Goal: Task Accomplishment & Management: Use online tool/utility

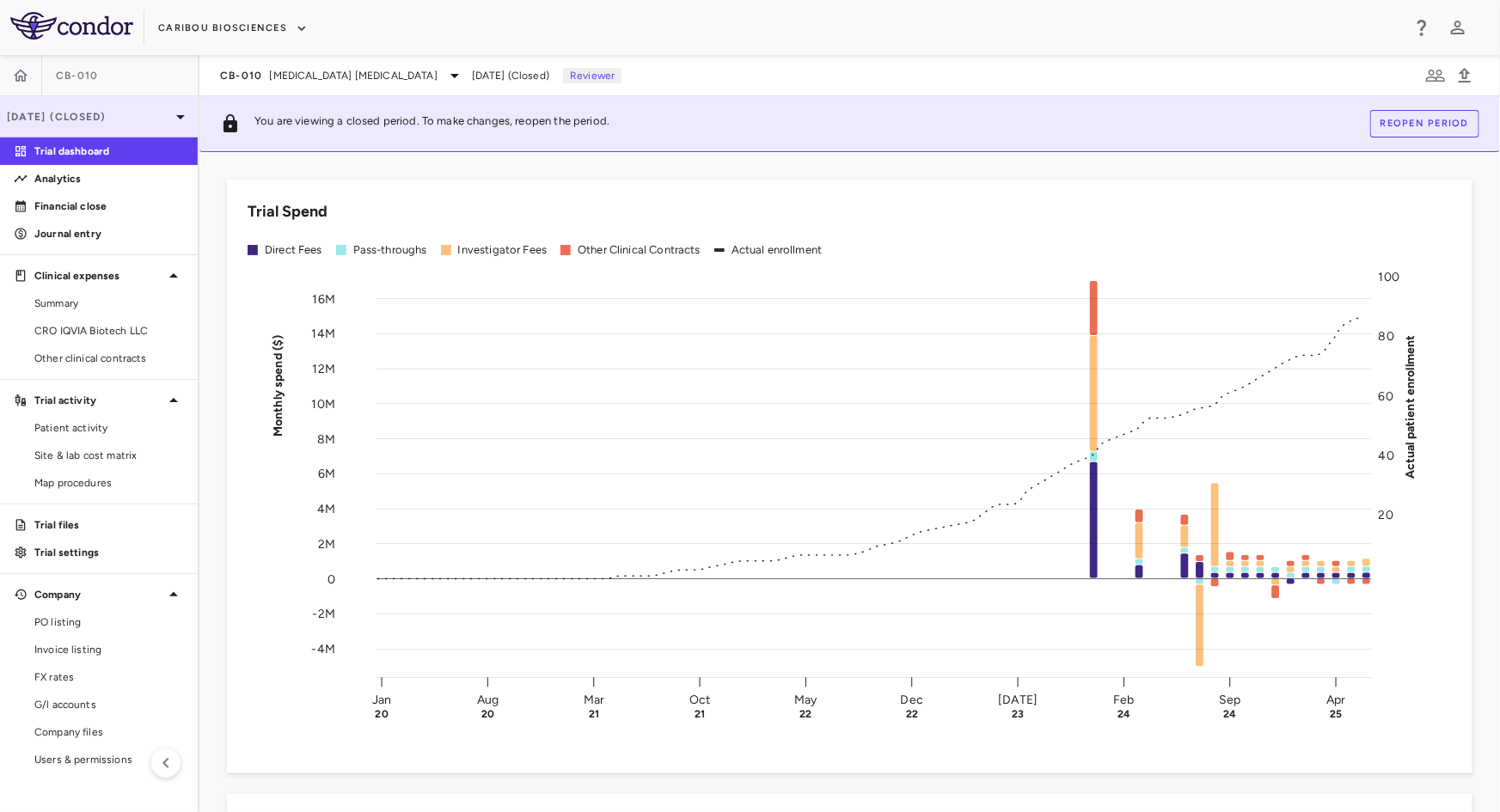
click at [95, 112] on p "Jun 2025 (Closed)" at bounding box center [88, 117] width 163 height 15
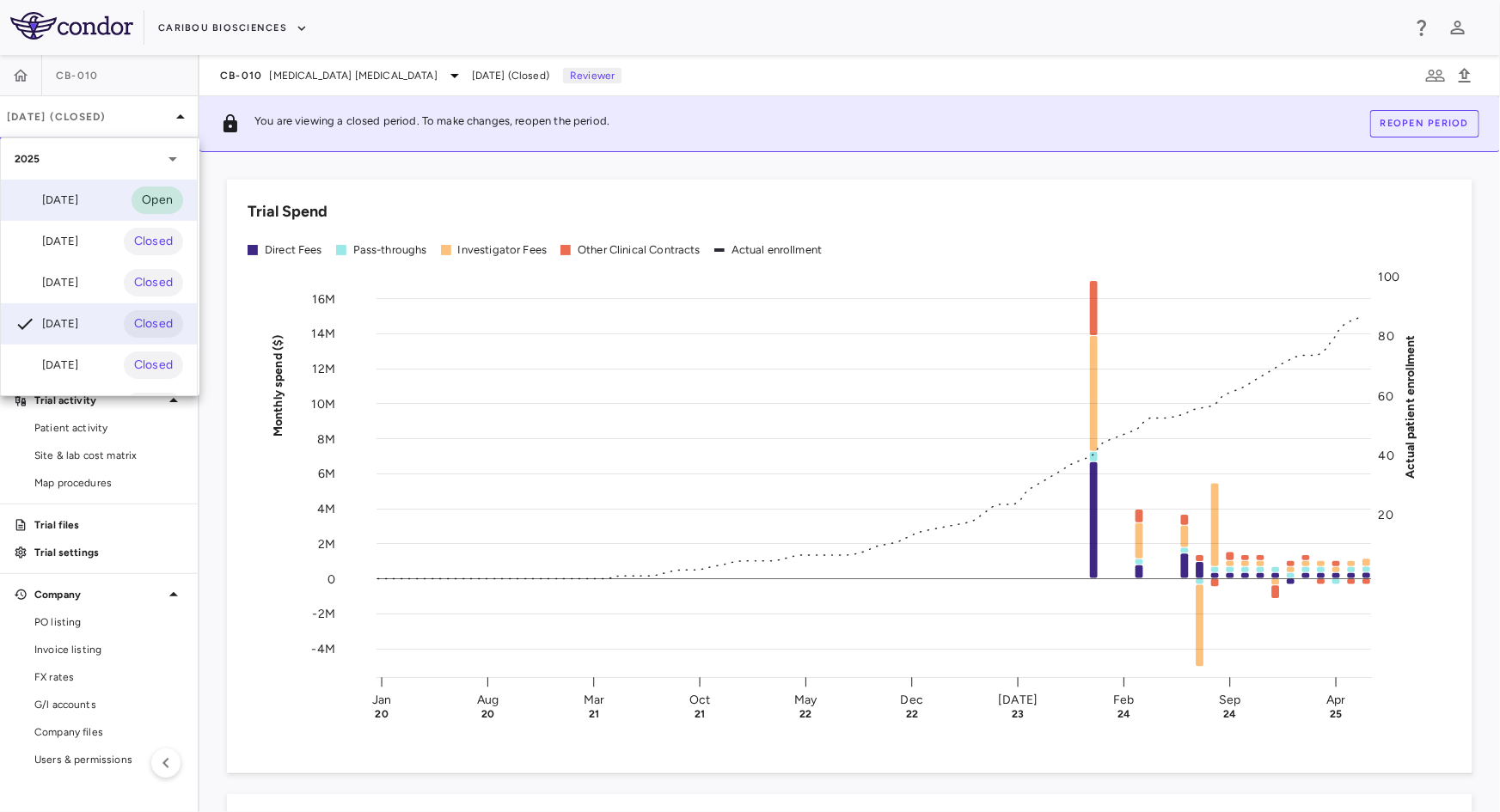
click at [73, 203] on div "[DATE]" at bounding box center [46, 200] width 64 height 20
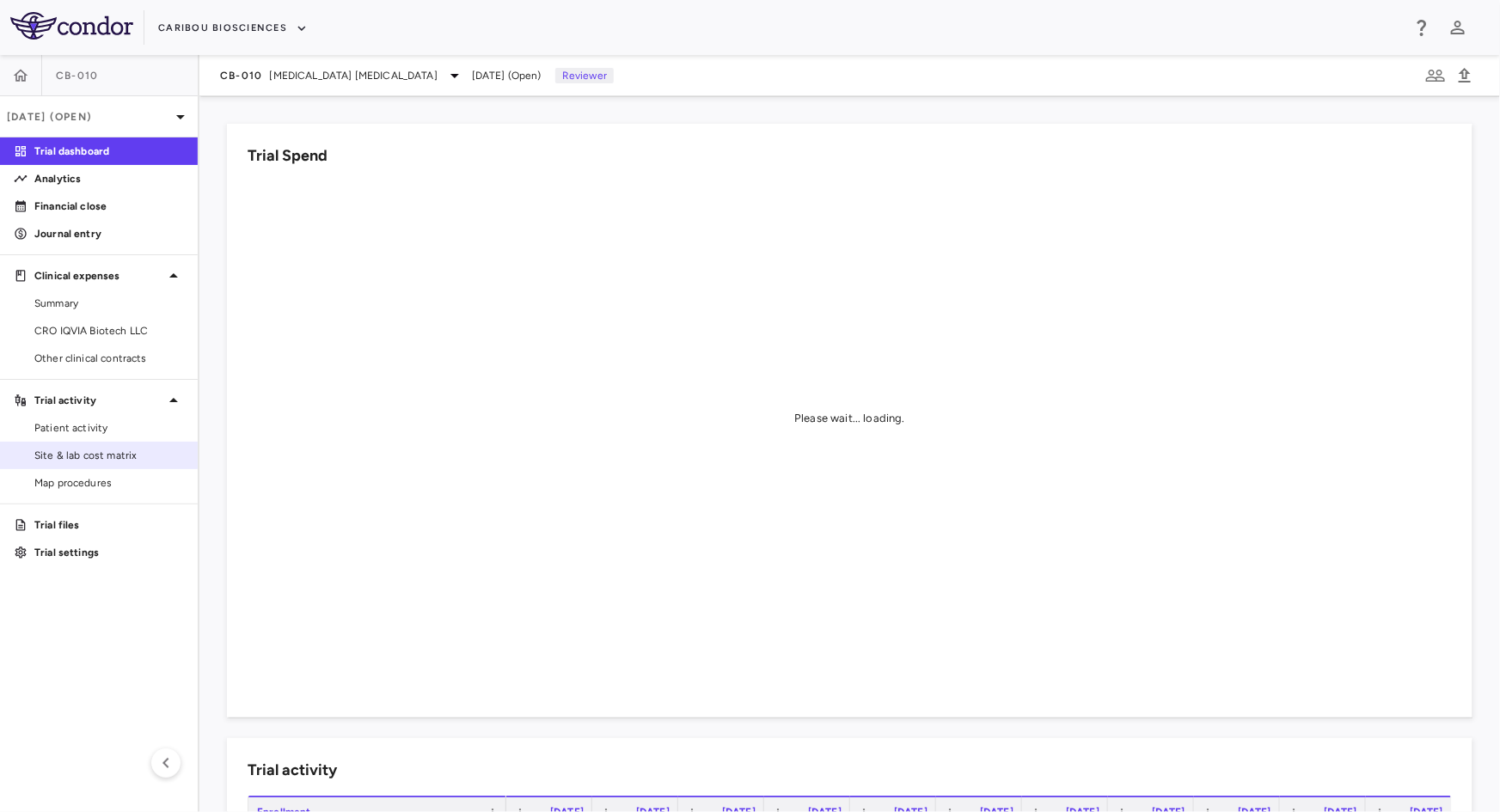
drag, startPoint x: 82, startPoint y: 447, endPoint x: 107, endPoint y: 447, distance: 25.0
click at [82, 447] on span "Site & lab cost matrix" at bounding box center [109, 455] width 150 height 15
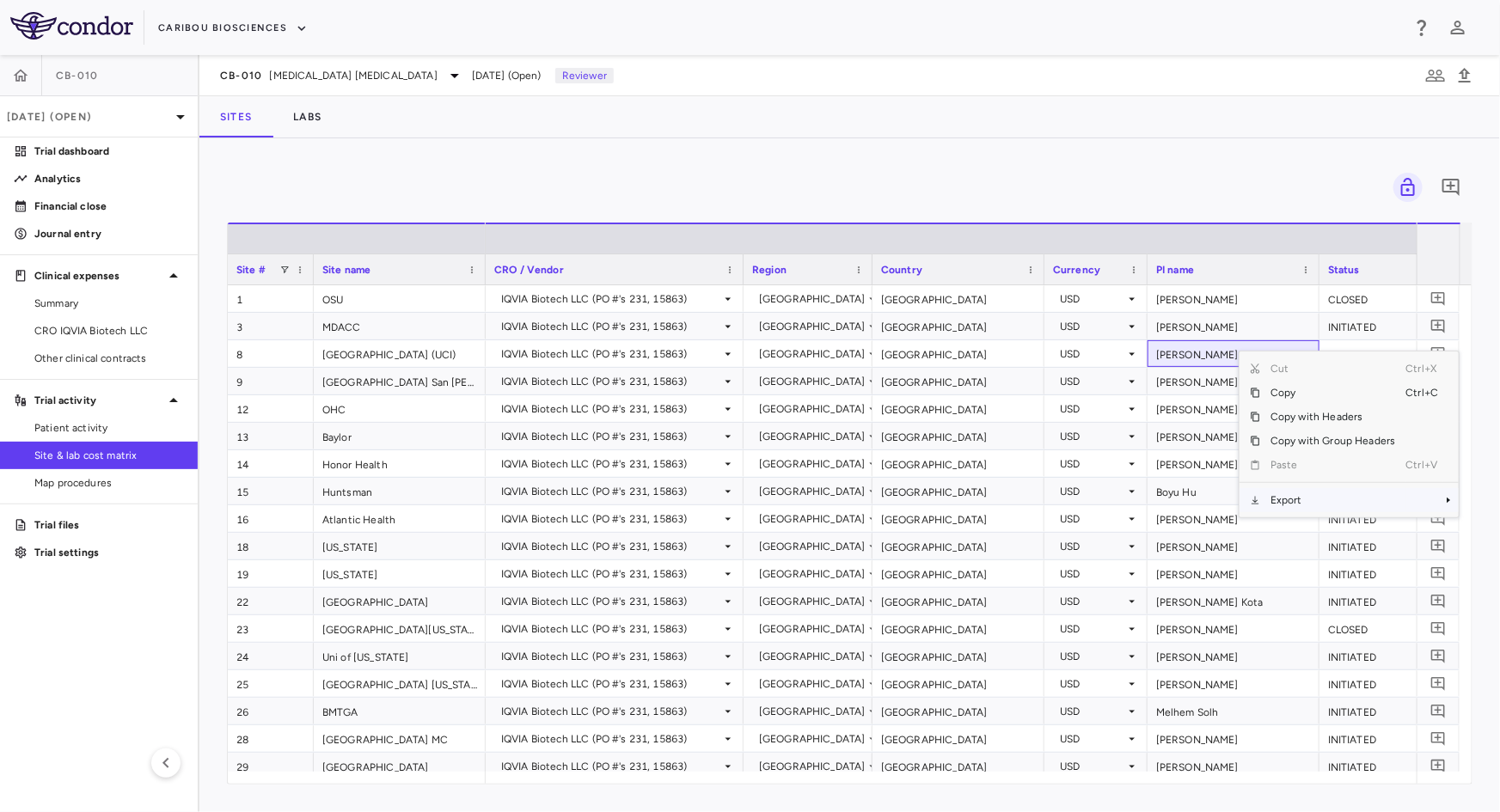
click at [1286, 498] on span "Export" at bounding box center [1333, 500] width 146 height 24
drag, startPoint x: 1186, startPoint y: 529, endPoint x: 1175, endPoint y: 532, distance: 11.4
click at [1186, 530] on span "Excel Export" at bounding box center [1191, 530] width 81 height 24
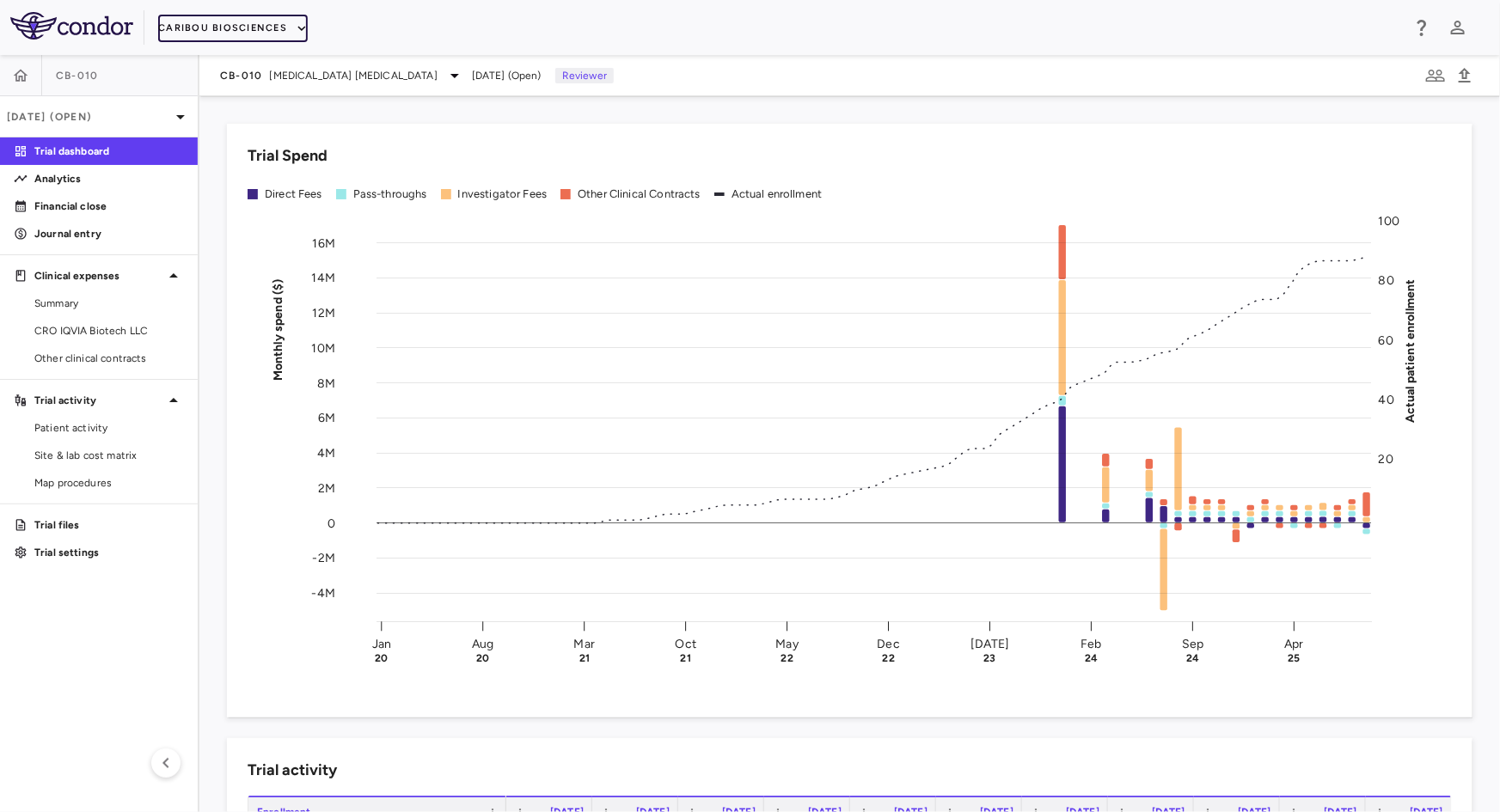
click at [268, 21] on button "Caribou Biosciences" at bounding box center [232, 28] width 150 height 28
click at [240, 86] on li "Caribou Biosciences" at bounding box center [224, 87] width 131 height 26
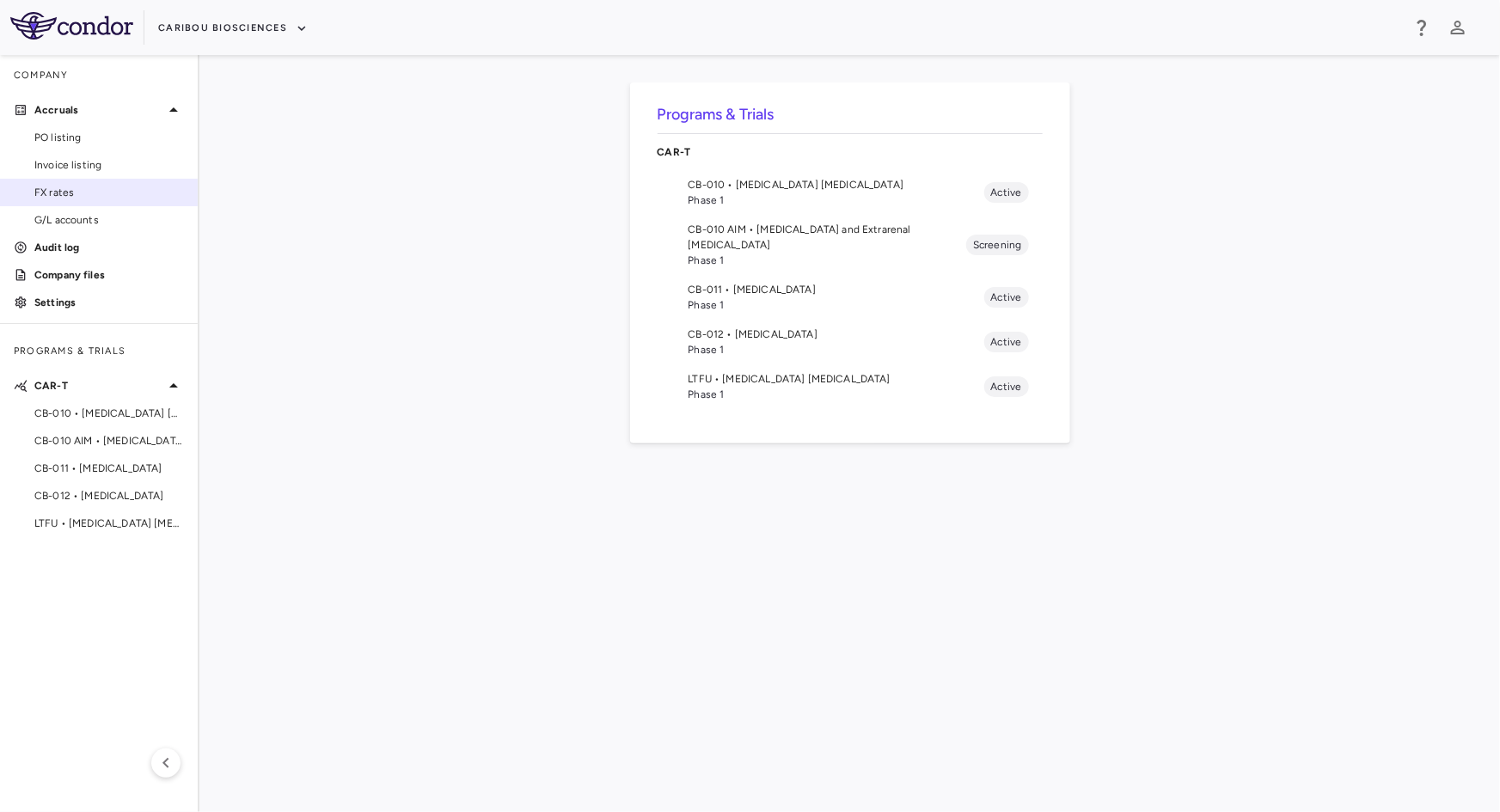
click at [100, 183] on link "FX rates" at bounding box center [98, 192] width 198 height 26
